Goal: Task Accomplishment & Management: Manage account settings

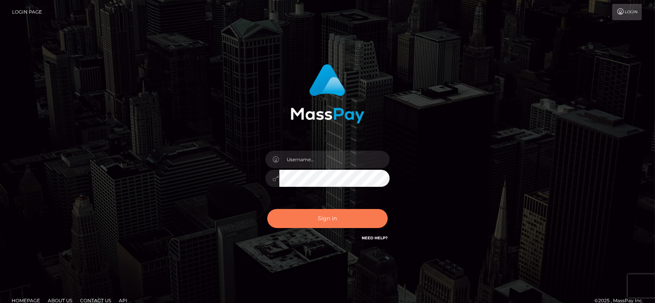
click at [316, 213] on button "Sign in" at bounding box center [327, 218] width 120 height 19
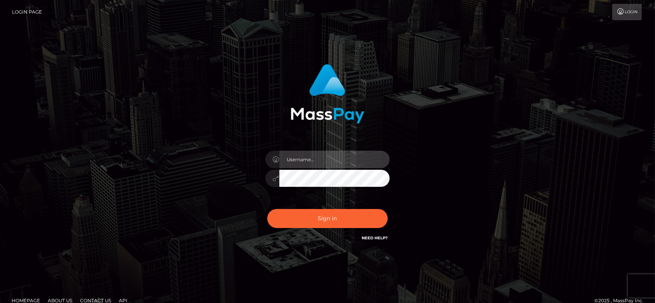
type input "[DOMAIN_NAME]"
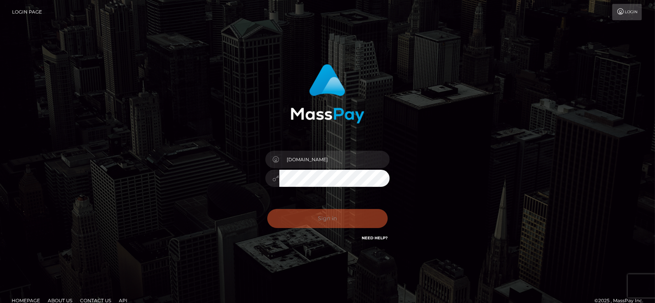
click at [316, 213] on div "Sign in Need Help?" at bounding box center [328, 221] width 136 height 35
checkbox input "true"
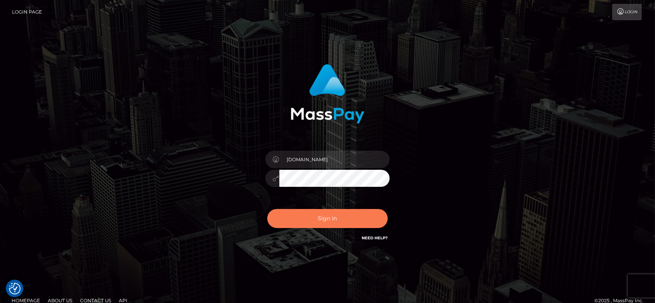
click at [322, 219] on button "Sign in" at bounding box center [327, 218] width 120 height 19
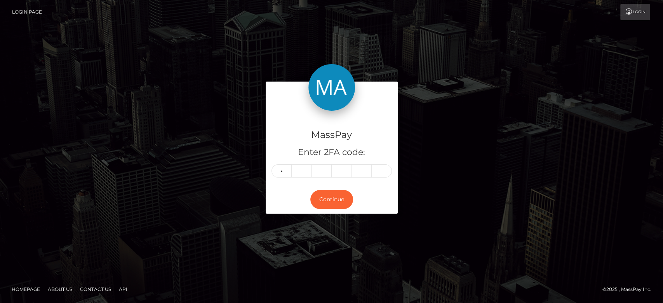
type input "7"
type input "6"
type input "8"
type input "5"
type input "7"
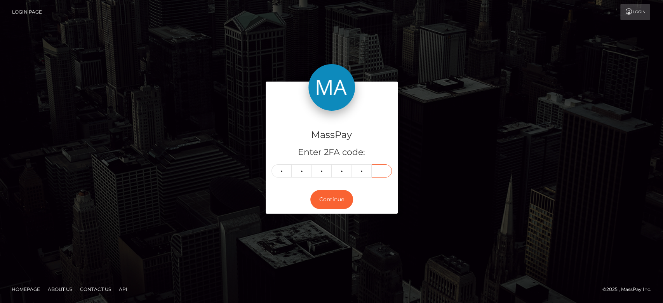
type input "9"
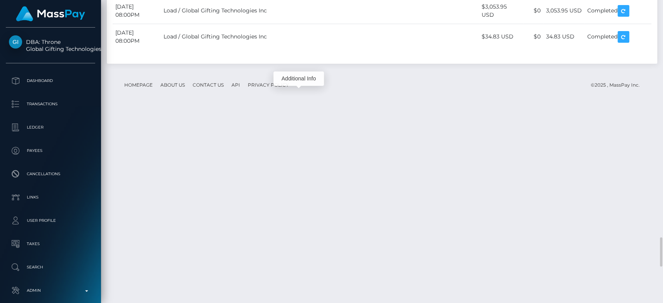
scroll to position [93, 172]
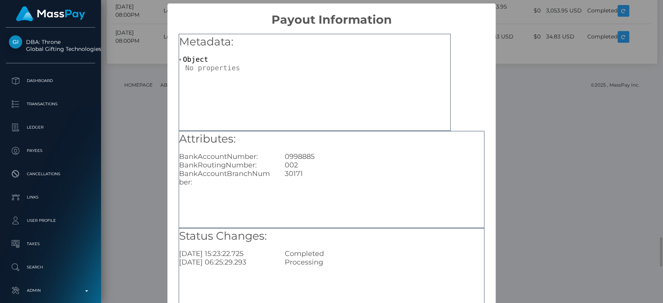
scroll to position [0, 0]
drag, startPoint x: 321, startPoint y: 157, endPoint x: 281, endPoint y: 160, distance: 40.5
click at [281, 160] on div "0998885" at bounding box center [384, 156] width 211 height 9
copy div "0998885"
click at [540, 141] on div "× Payout Information Metadata: Object Attributes: BankAccountNumber: 0998885 Ba…" at bounding box center [331, 151] width 663 height 303
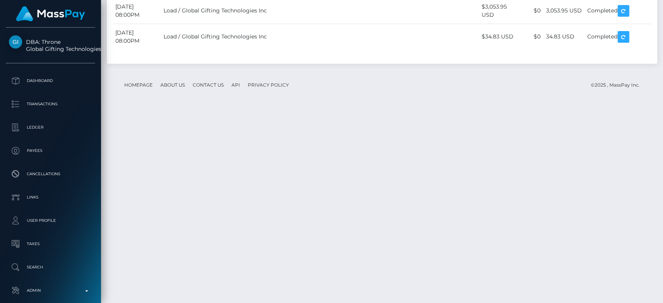
scroll to position [93, 172]
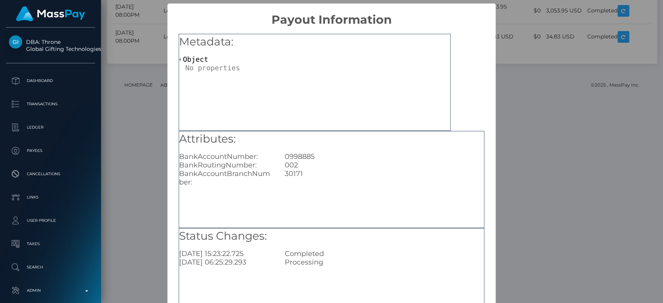
click at [169, 120] on div "Metadata: Object Attributes: BankAccountNumber: 0998885 BankRoutingNumber: 002 …" at bounding box center [331, 177] width 328 height 300
